Goal: Check status

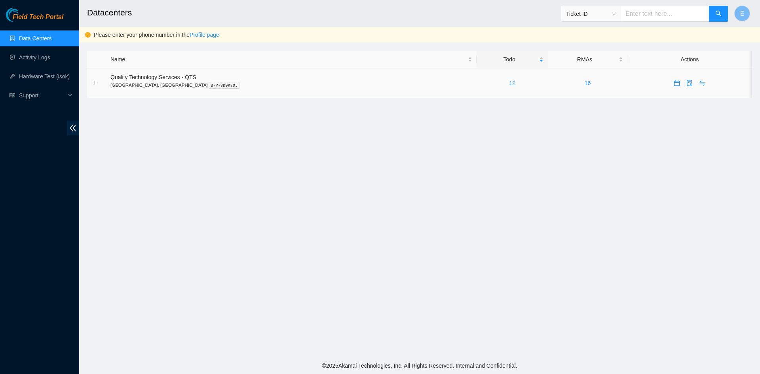
click at [509, 84] on link "12" at bounding box center [512, 83] width 6 height 6
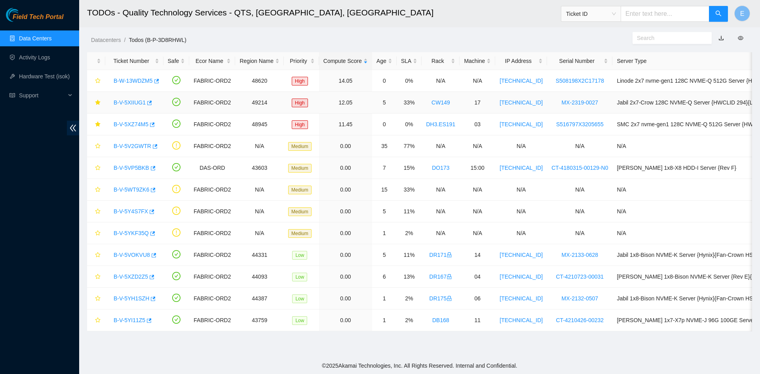
click at [437, 105] on link "CW149" at bounding box center [440, 102] width 19 height 6
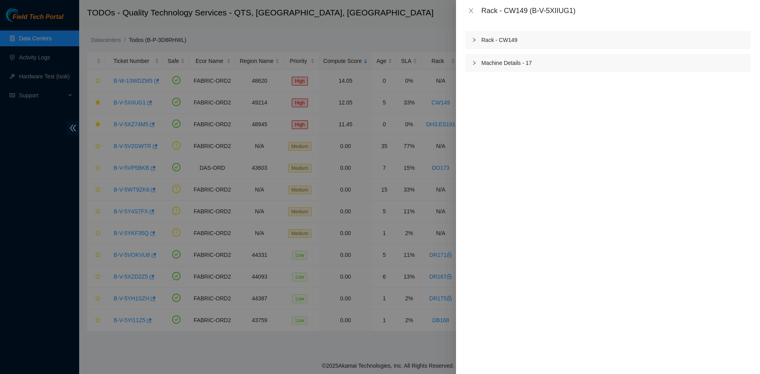
click at [496, 42] on div "Rack - CW149" at bounding box center [607, 40] width 285 height 18
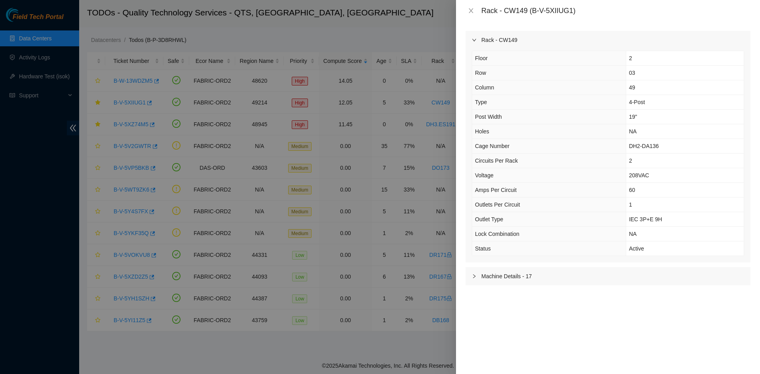
click at [496, 42] on div "Rack - CW149" at bounding box center [607, 40] width 285 height 18
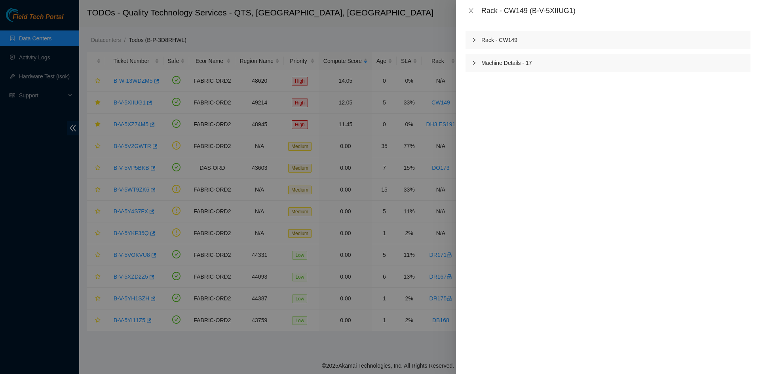
click at [499, 64] on div "Machine Details - 17" at bounding box center [607, 63] width 285 height 18
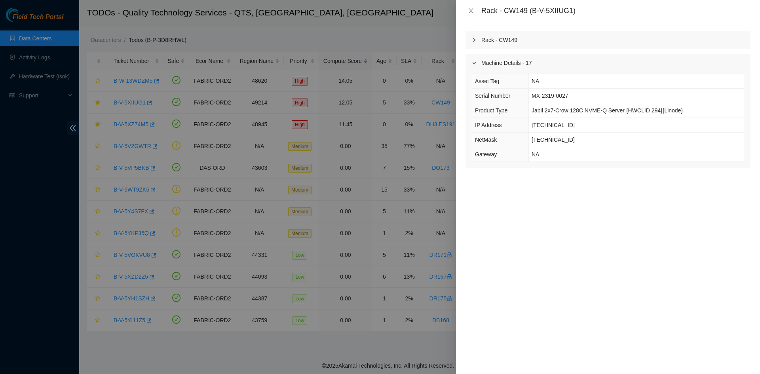
click at [498, 66] on div "Machine Details - 17" at bounding box center [607, 63] width 285 height 18
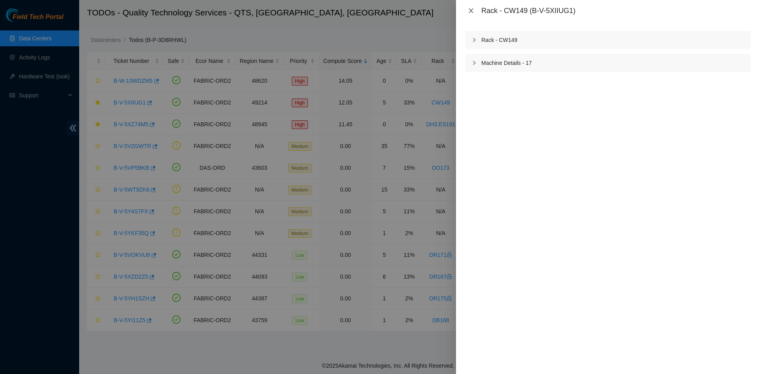
click at [469, 10] on icon "close" at bounding box center [471, 11] width 6 height 6
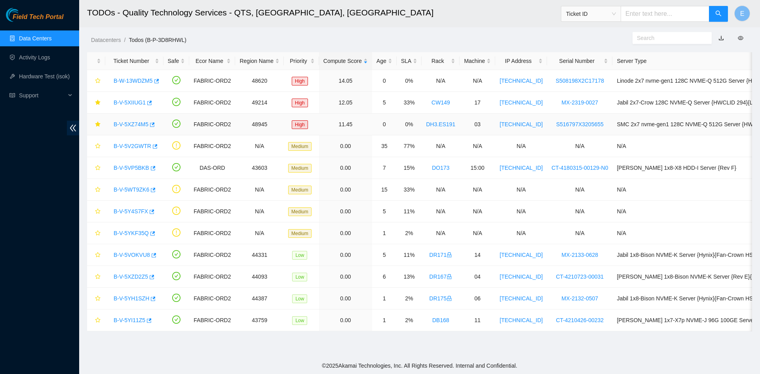
click at [435, 125] on link "DH3.ES191" at bounding box center [440, 124] width 29 height 6
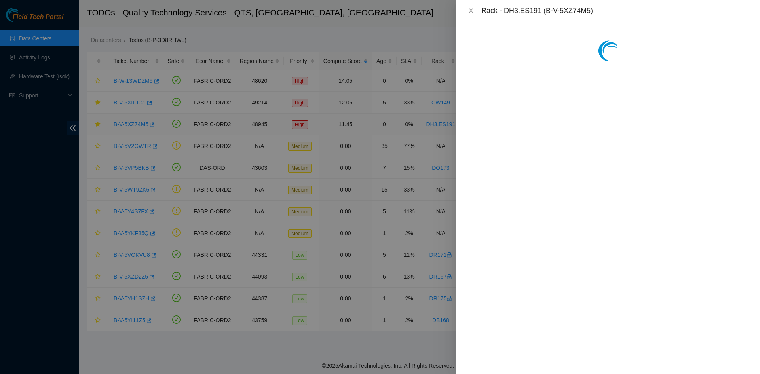
click at [435, 125] on div at bounding box center [380, 187] width 760 height 374
click at [503, 42] on div "Rack - DH3.ES191" at bounding box center [607, 40] width 285 height 18
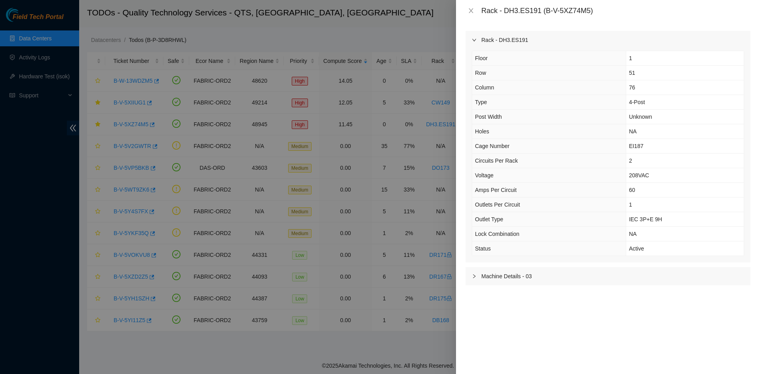
click at [502, 42] on div "Rack - DH3.ES191" at bounding box center [607, 40] width 285 height 18
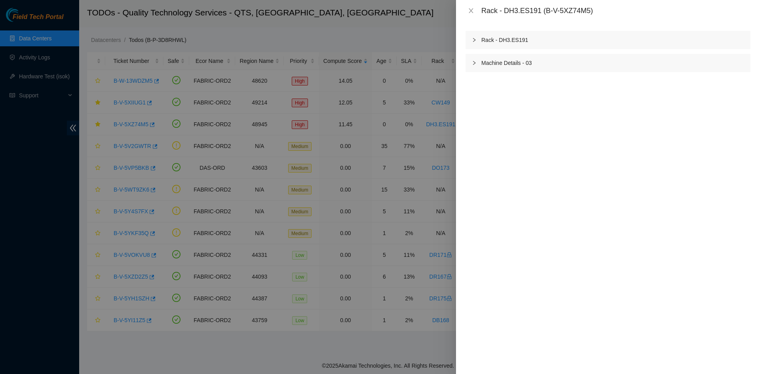
click at [505, 61] on div "Machine Details - 03" at bounding box center [607, 63] width 285 height 18
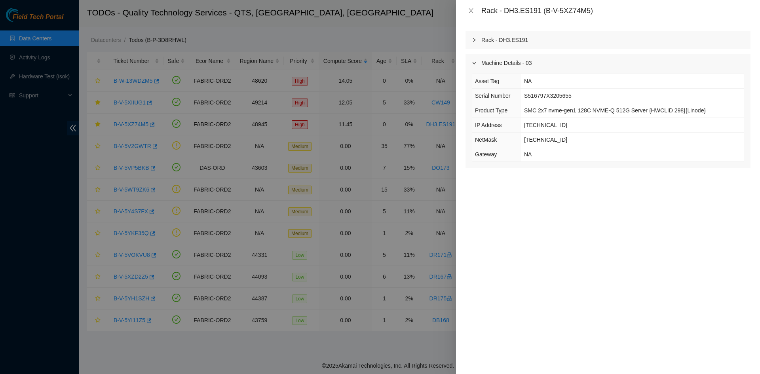
click at [505, 61] on div "Machine Details - 03" at bounding box center [607, 63] width 285 height 18
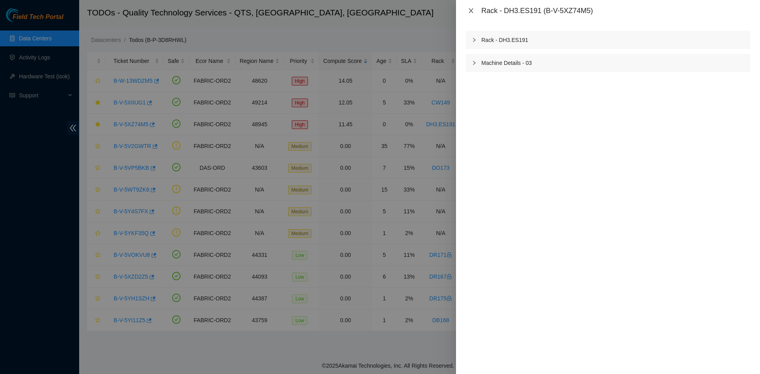
click at [473, 8] on icon "close" at bounding box center [471, 11] width 6 height 6
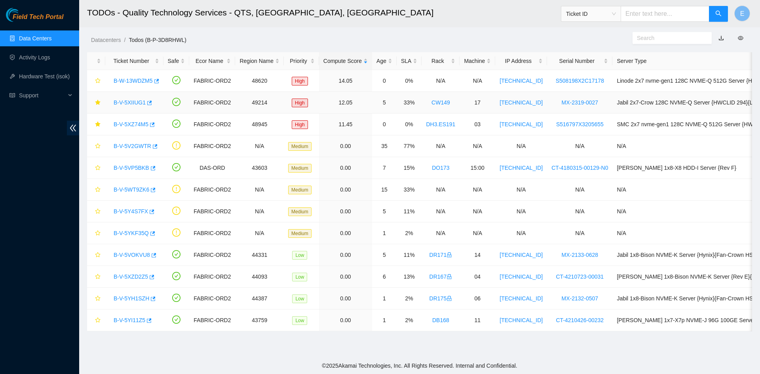
click at [136, 103] on link "B-V-5XIIUG1" at bounding box center [130, 102] width 32 height 6
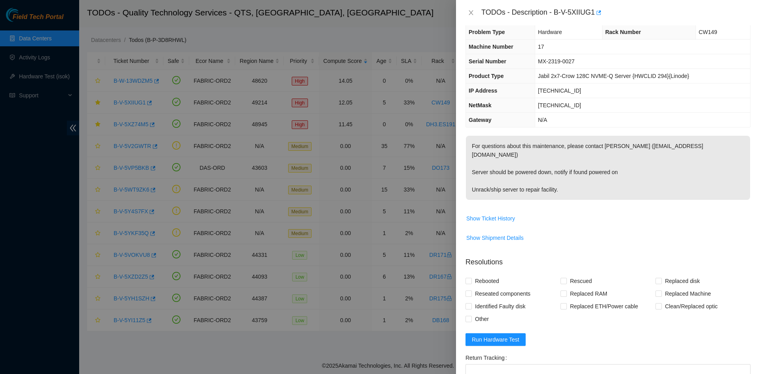
scroll to position [10, 0]
click at [471, 13] on icon "close" at bounding box center [471, 12] width 4 height 5
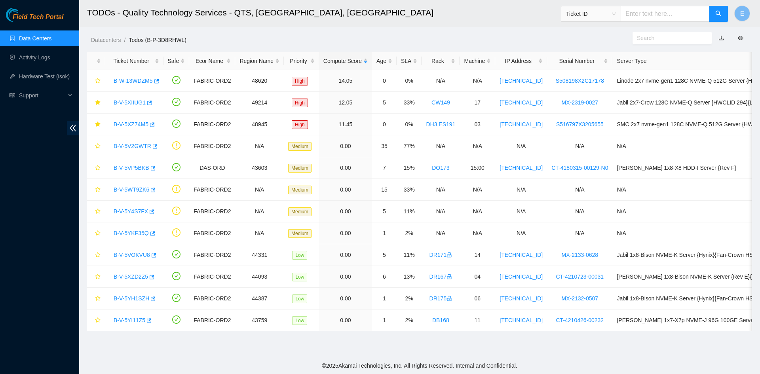
click at [471, 13] on h2 "TODOs - Quality Technology Services - QTS, [GEOGRAPHIC_DATA], [GEOGRAPHIC_DATA]" at bounding box center [347, 12] width 521 height 25
click at [125, 124] on link "B-V-5XZ74M5" at bounding box center [131, 124] width 35 height 6
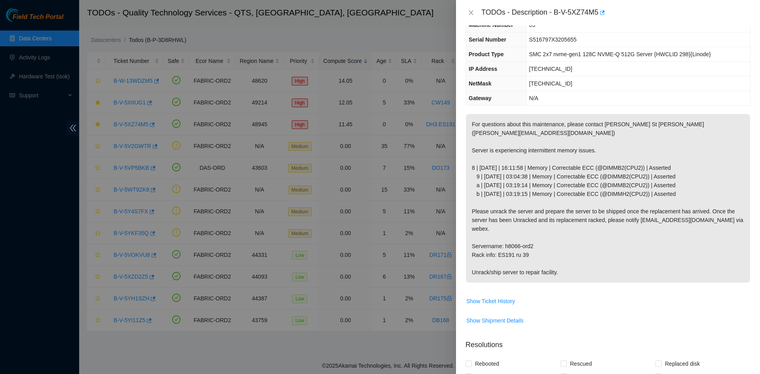
scroll to position [37, 0]
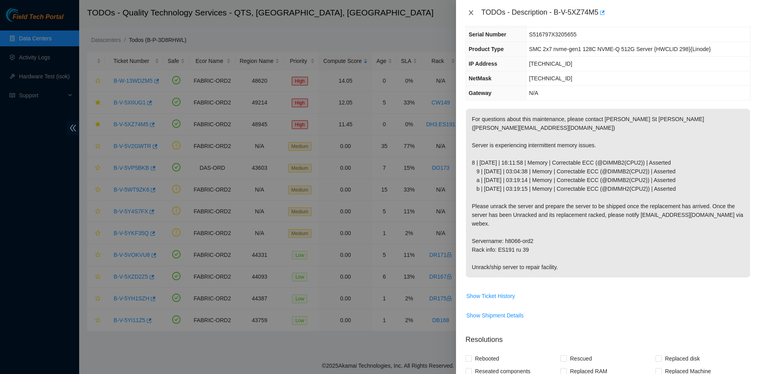
click at [471, 15] on icon "close" at bounding box center [471, 12] width 6 height 6
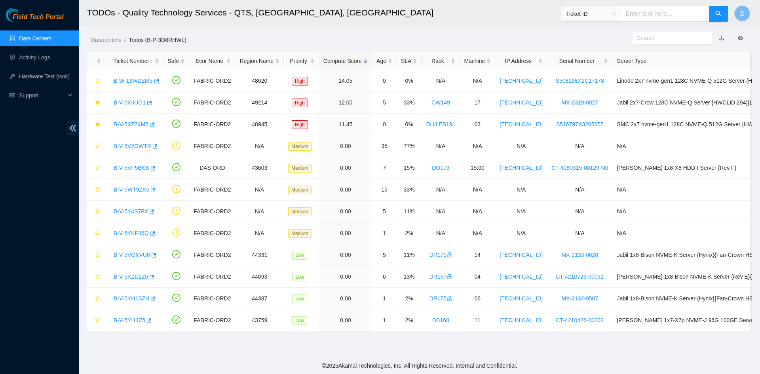
scroll to position [46, 0]
click at [626, 116] on td "SMC 2x7 nvme-gen1 128C NVME-Q 512G Server {HWCLID 298}{Linode}" at bounding box center [715, 125] width 207 height 22
click at [130, 256] on link "B-V-5VOKVU8" at bounding box center [132, 255] width 36 height 6
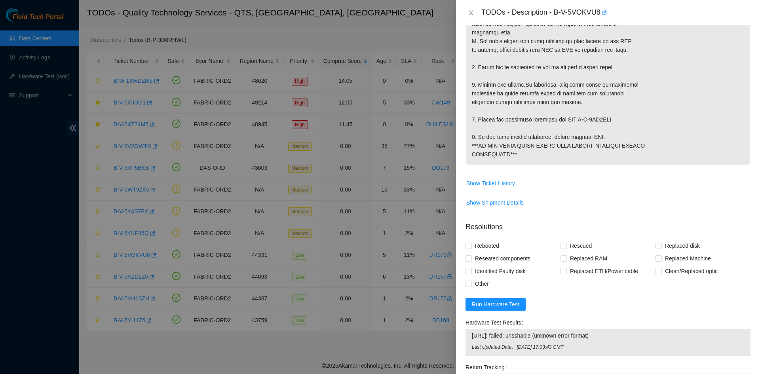
scroll to position [268, 0]
click at [503, 208] on span "Show Shipment Details" at bounding box center [494, 203] width 57 height 9
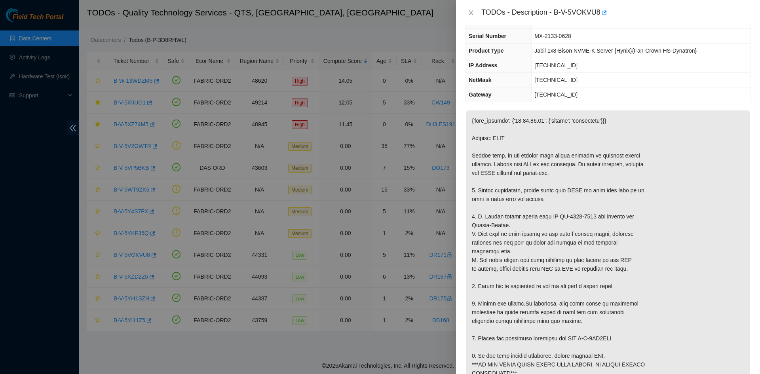
scroll to position [0, 0]
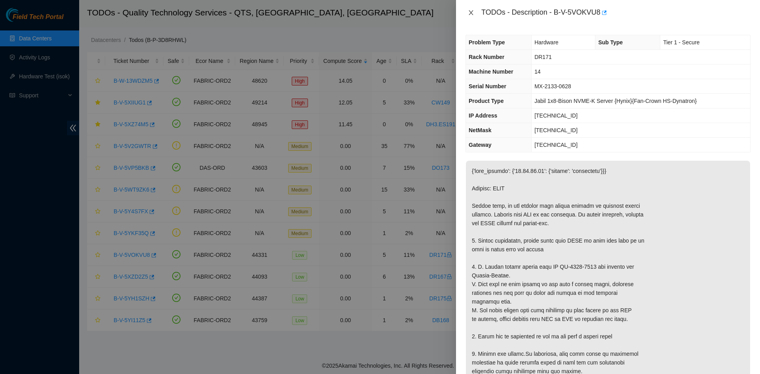
click at [470, 14] on icon "close" at bounding box center [471, 12] width 6 height 6
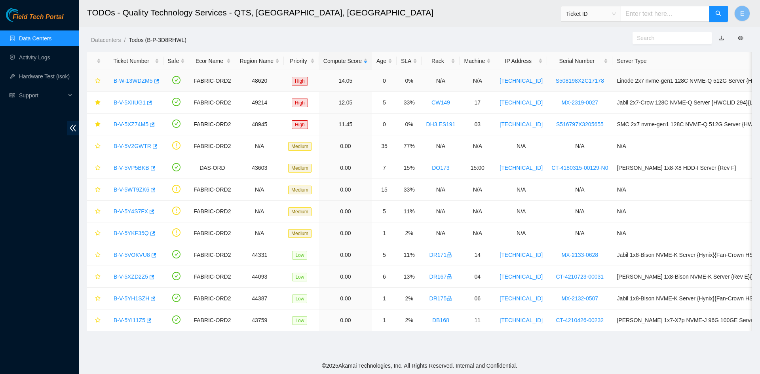
click at [139, 82] on link "B-W-13WDZM5" at bounding box center [133, 81] width 39 height 6
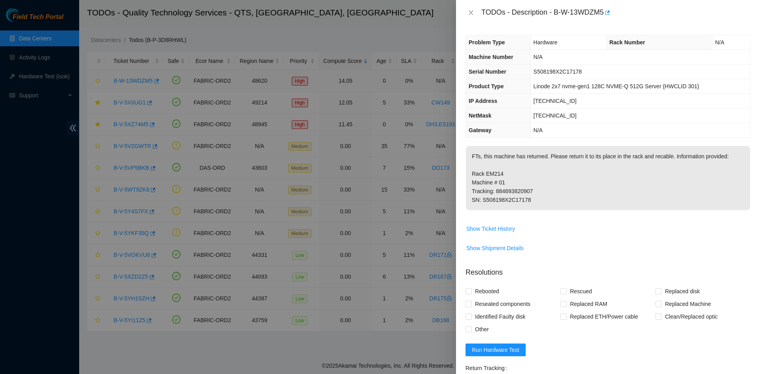
click at [139, 82] on div at bounding box center [380, 187] width 760 height 374
click at [565, 207] on p "FTs, this machine has returned. Please return it to its place in the rack and r…" at bounding box center [608, 178] width 284 height 64
click at [612, 235] on span "Show Ticket History" at bounding box center [608, 228] width 284 height 13
click at [501, 230] on span "Show Ticket History" at bounding box center [490, 228] width 49 height 9
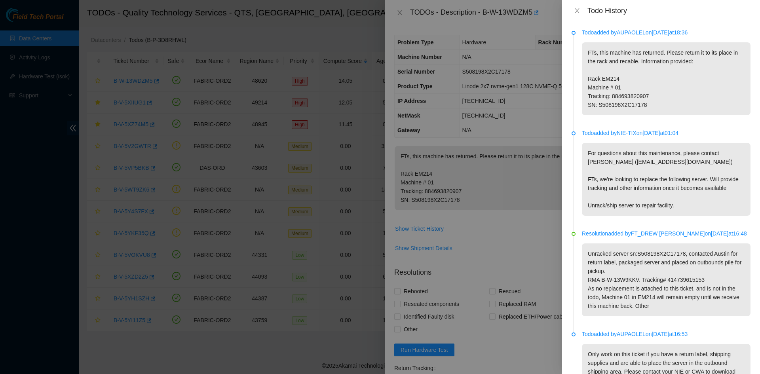
click at [606, 238] on p "Resolution added by FT_DREW MCCRIMMON on 2025-09-03 at 16:48" at bounding box center [666, 233] width 169 height 9
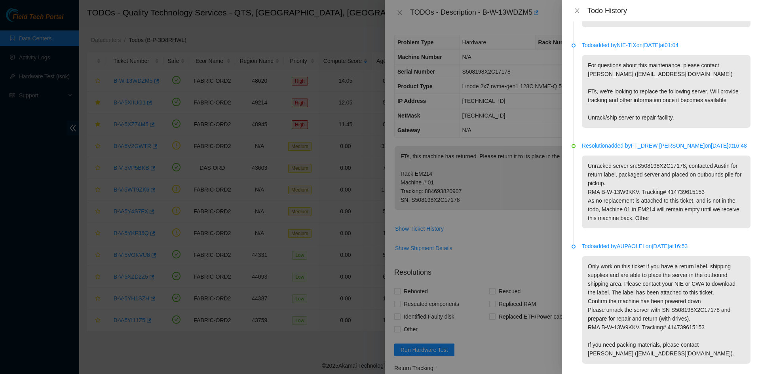
scroll to position [99, 0]
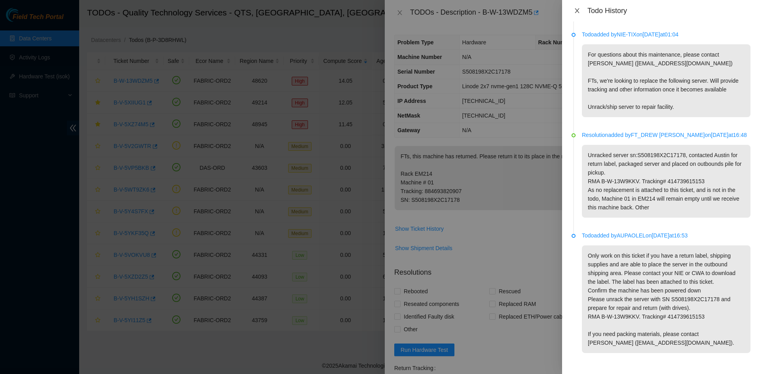
click at [575, 12] on icon "close" at bounding box center [577, 10] width 4 height 5
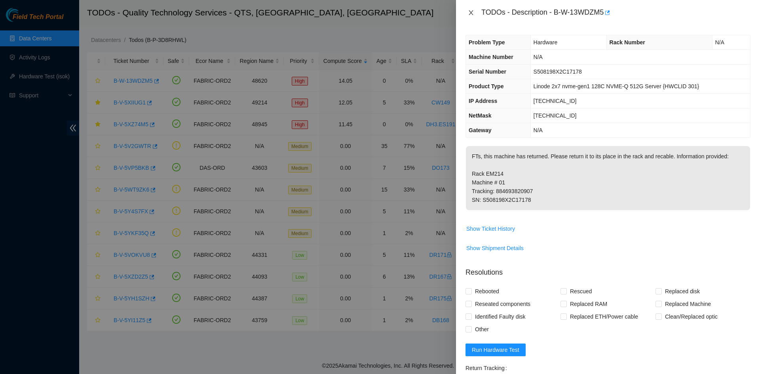
click at [472, 10] on icon "close" at bounding box center [471, 12] width 4 height 5
